Goal: Task Accomplishment & Management: Manage account settings

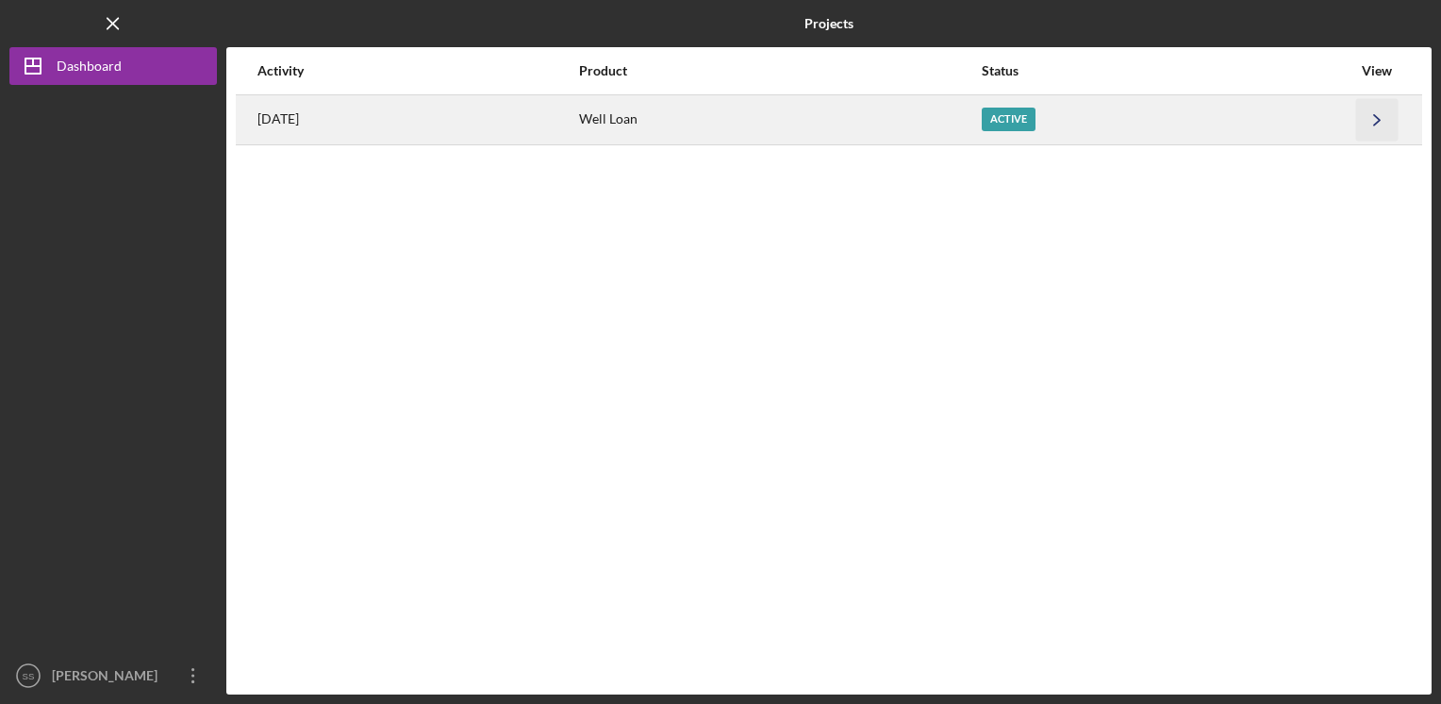
click at [1377, 119] on icon "Icon/Navigate" at bounding box center [1377, 119] width 42 height 42
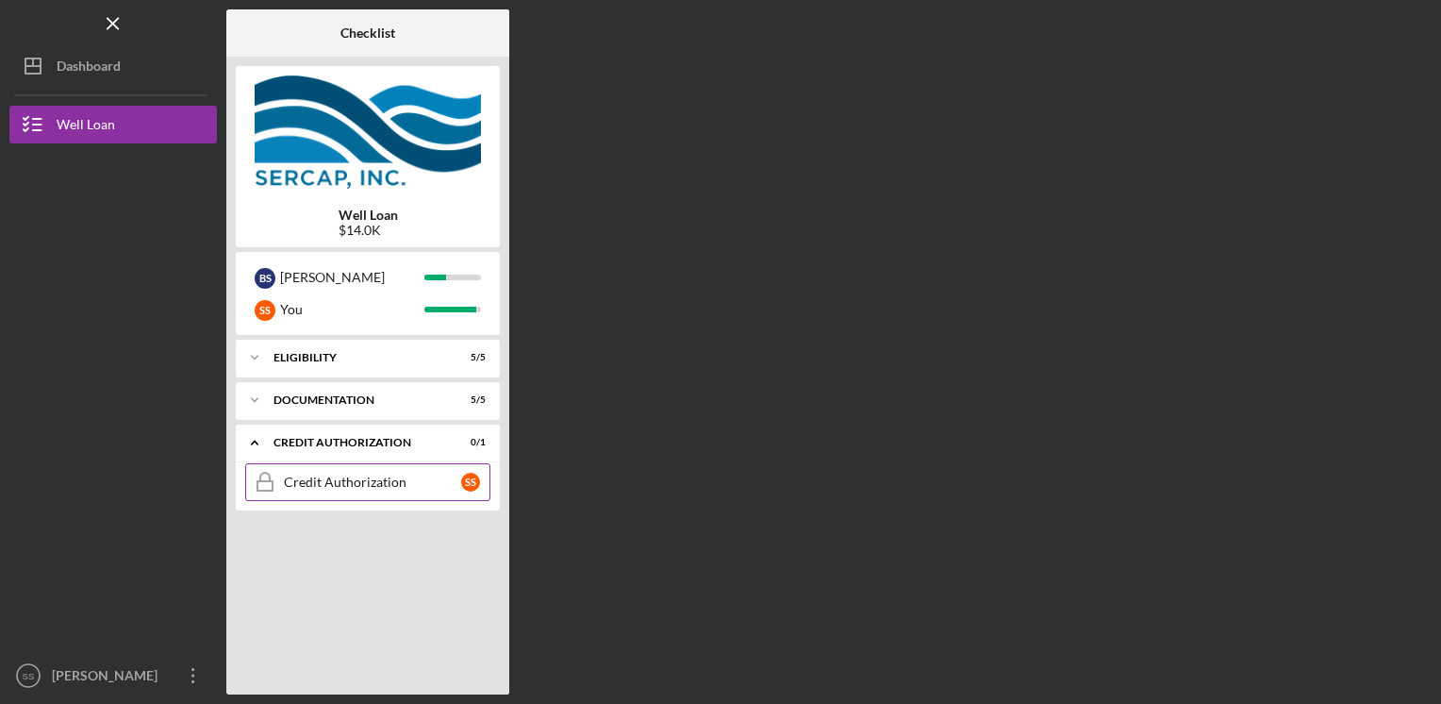
click at [347, 485] on div "Credit Authorization" at bounding box center [372, 481] width 177 height 15
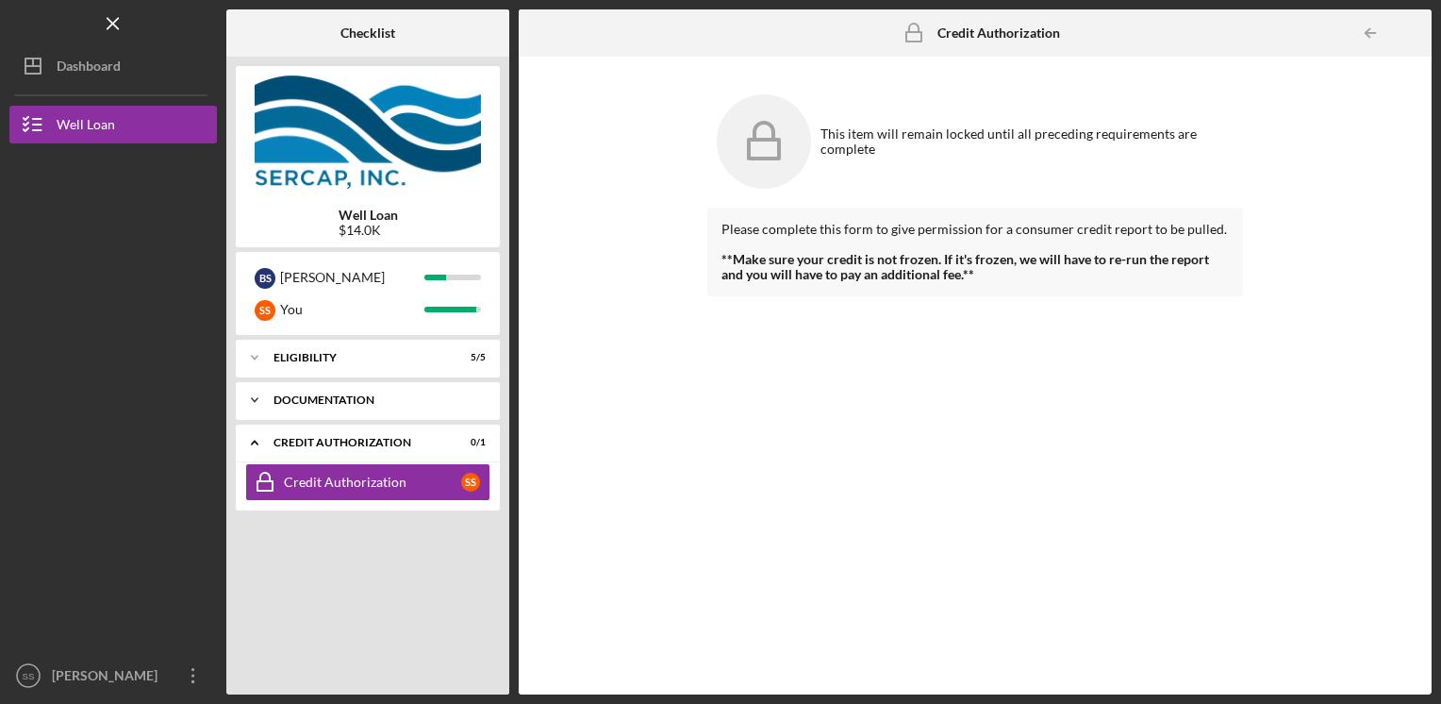
click at [356, 387] on div "Icon/Expander Documentation 5 / 5" at bounding box center [368, 400] width 264 height 38
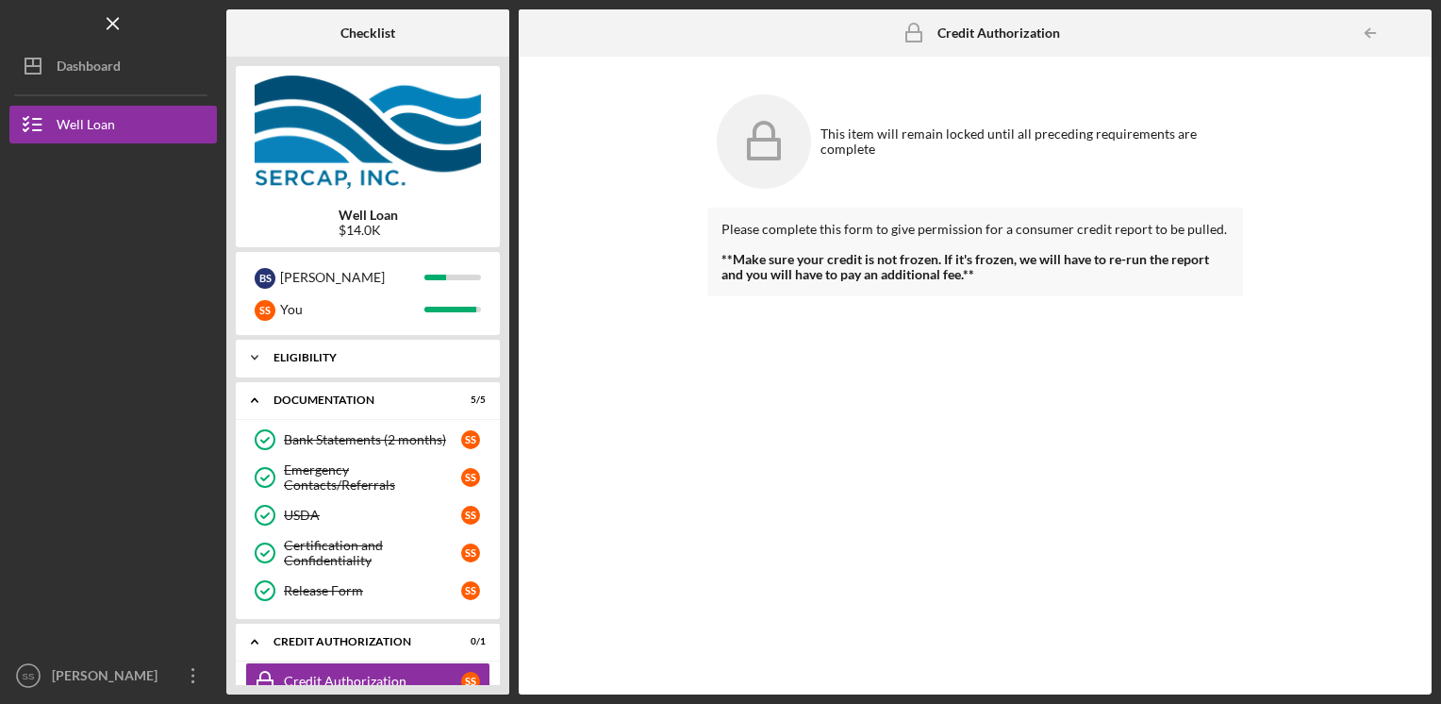
click at [352, 356] on div "Eligibility" at bounding box center [374, 357] width 203 height 11
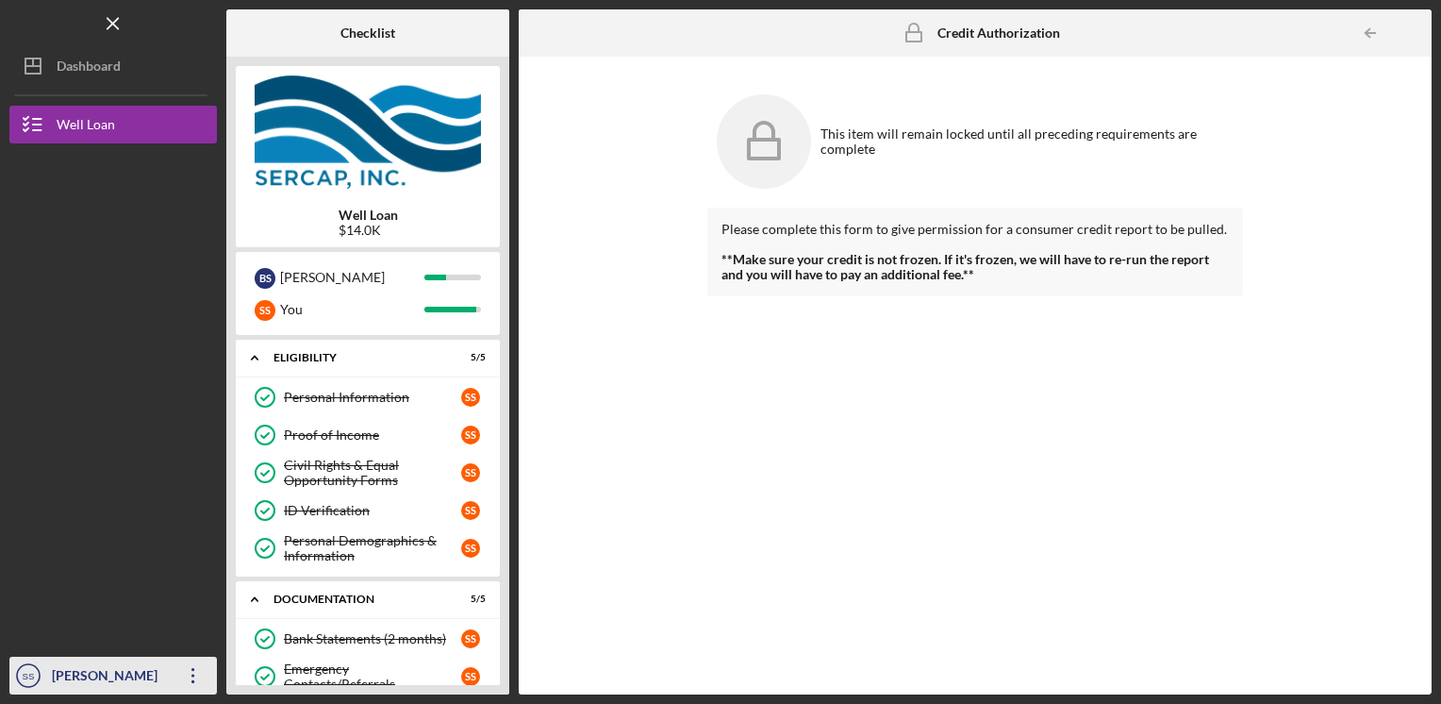
click at [203, 664] on icon "Icon/Overflow" at bounding box center [193, 675] width 47 height 47
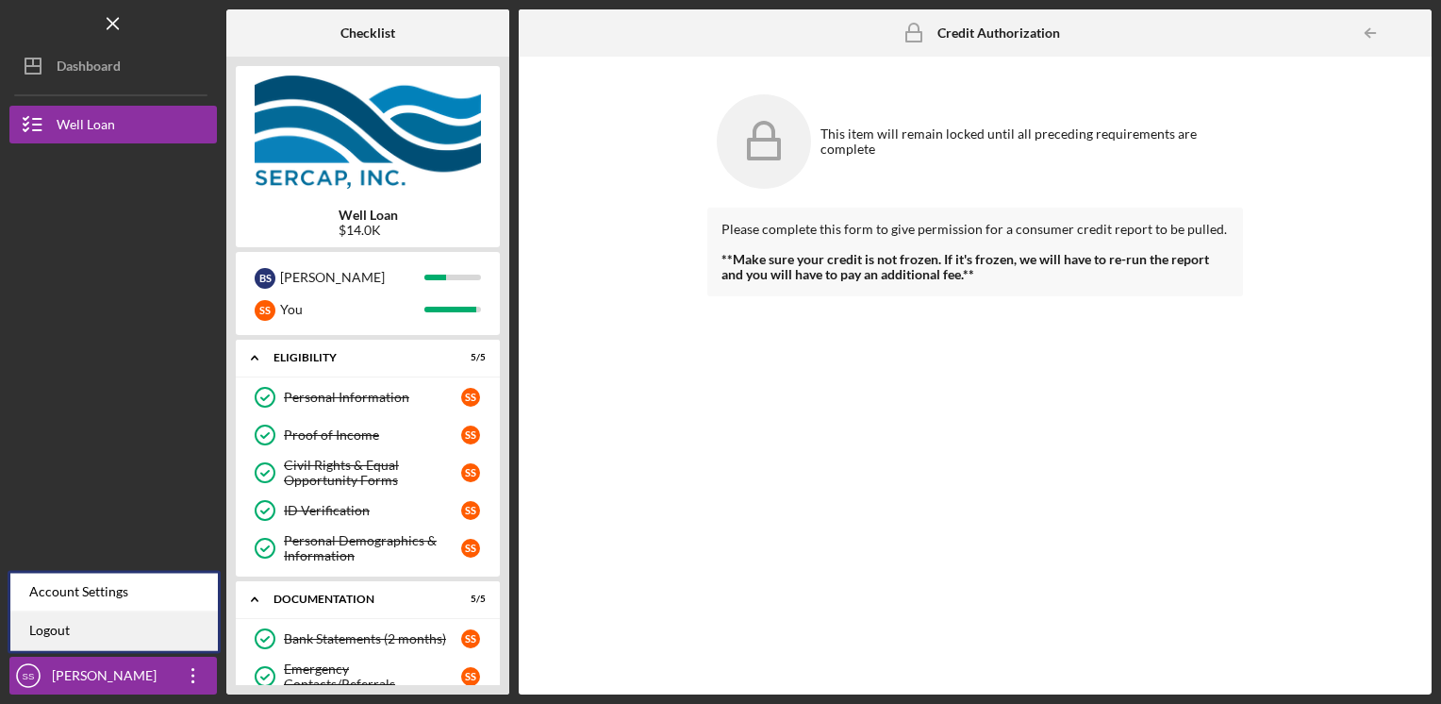
click at [166, 628] on link "Logout" at bounding box center [113, 630] width 207 height 39
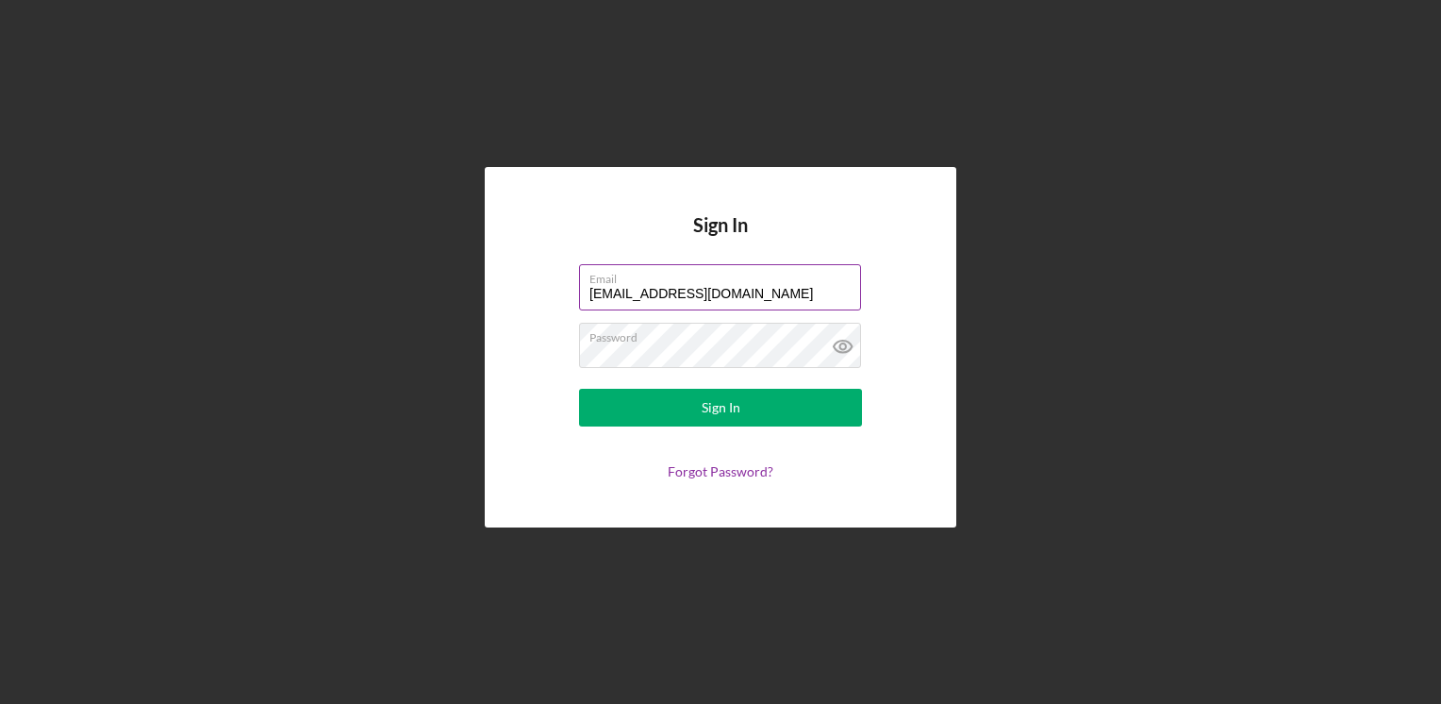
click at [678, 289] on input "susannahdoherty@aol.com" at bounding box center [720, 286] width 282 height 45
type input "bps523@aol.com"
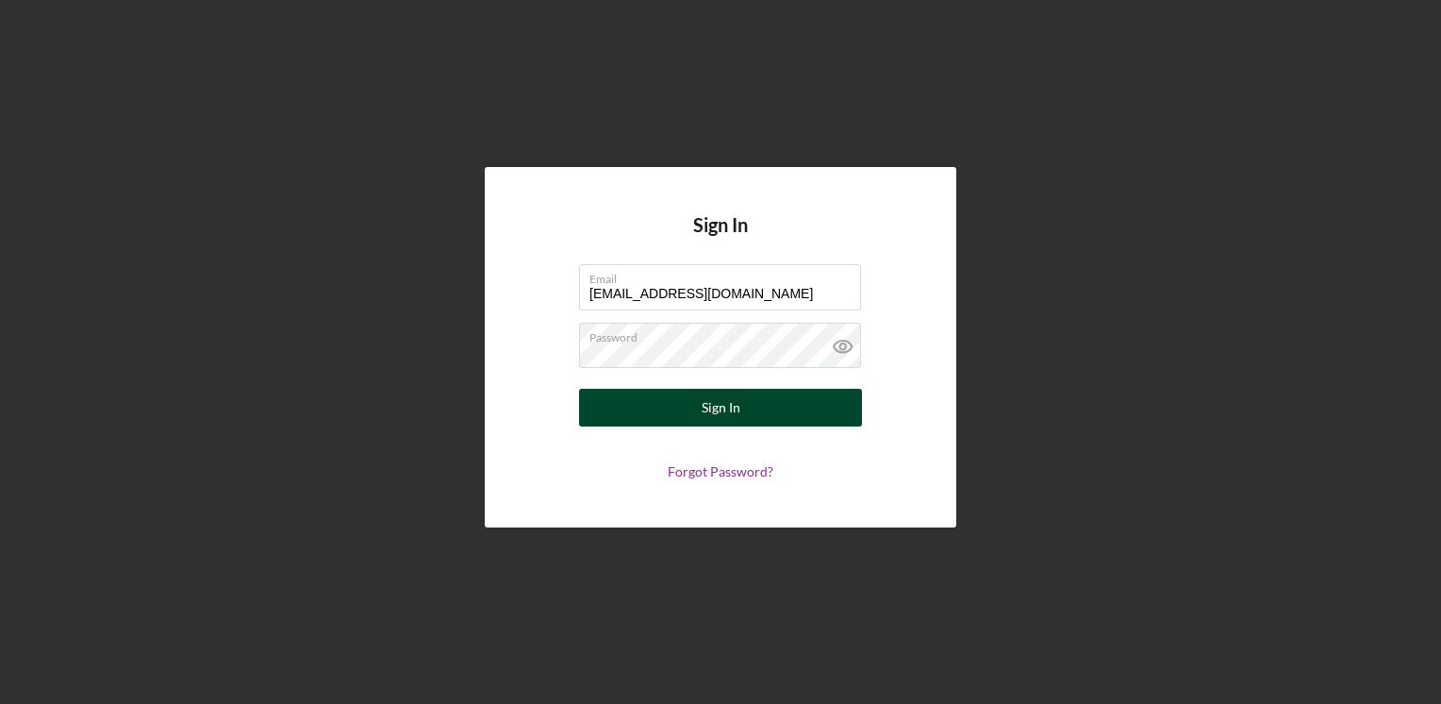
click at [717, 399] on div "Sign In" at bounding box center [721, 408] width 39 height 38
